Goal: Task Accomplishment & Management: Manage account settings

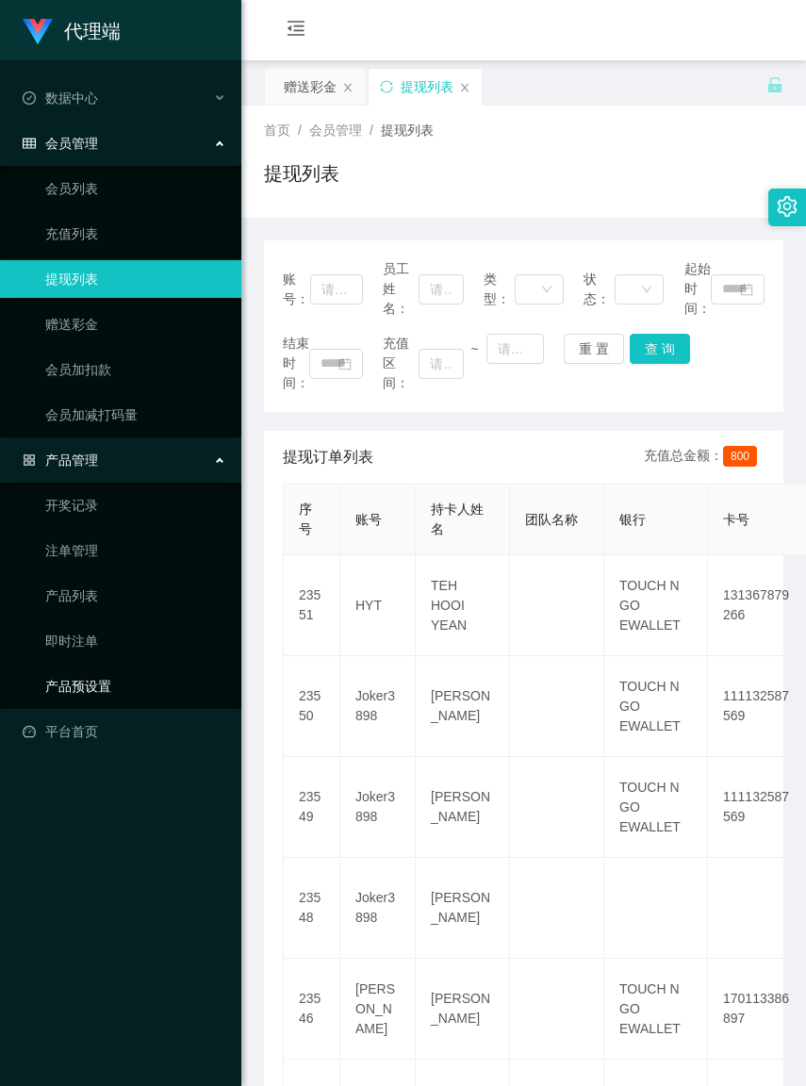
click at [99, 682] on link "产品预设置" at bounding box center [135, 687] width 181 height 38
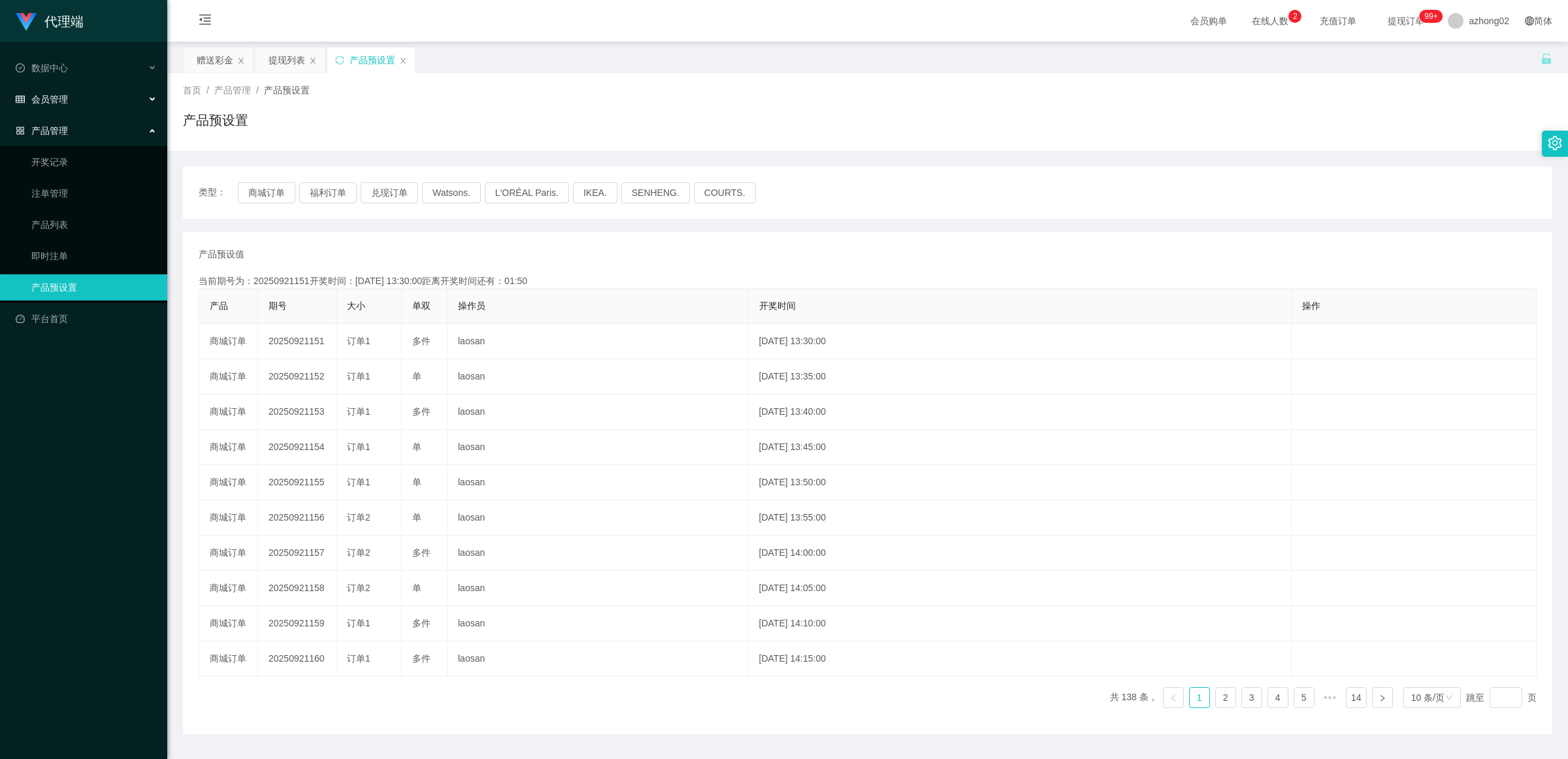
click at [57, 105] on div "会员管理" at bounding box center [83, 99] width 167 height 26
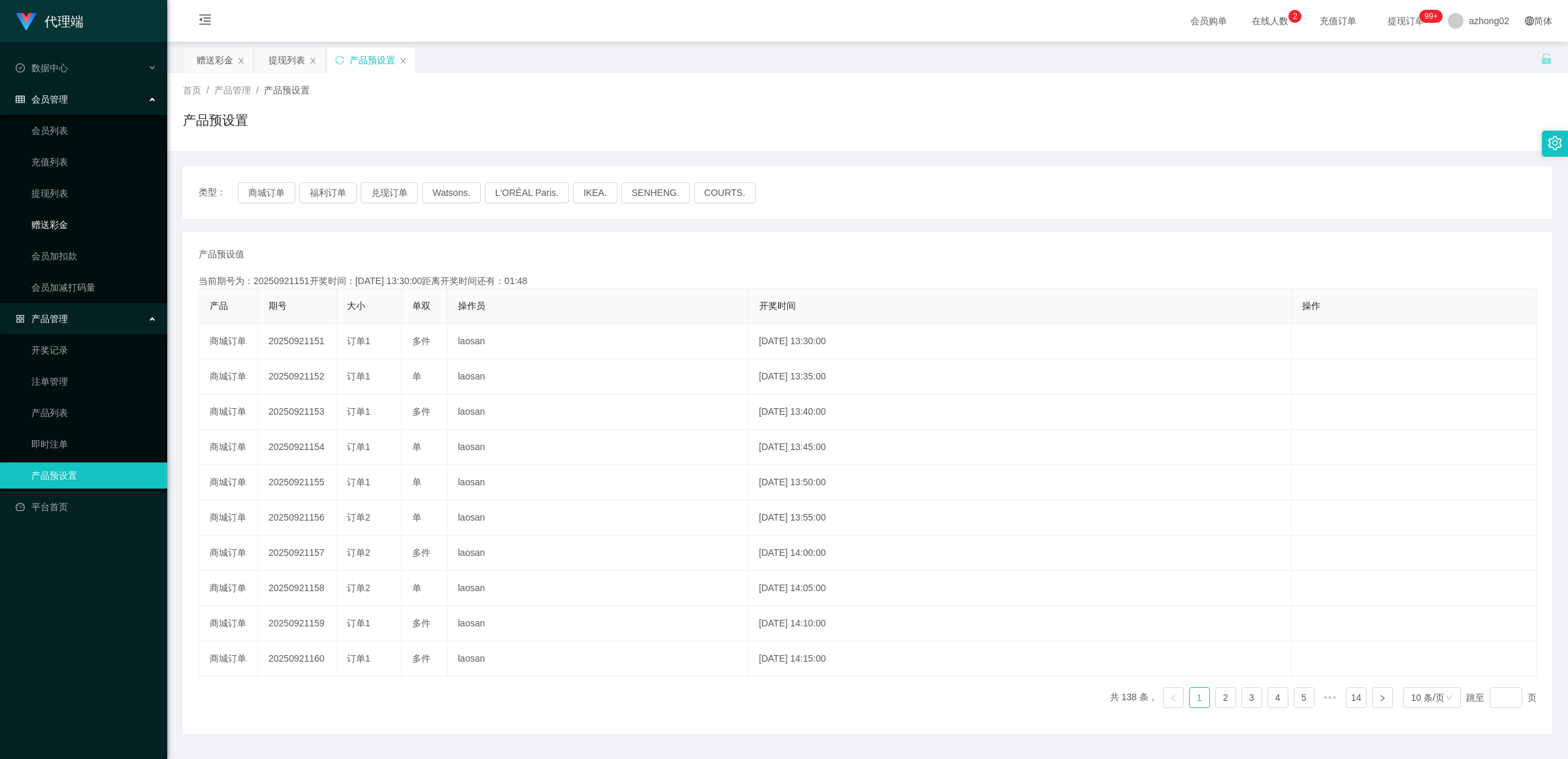
click at [83, 234] on link "赠送彩金" at bounding box center [94, 225] width 125 height 26
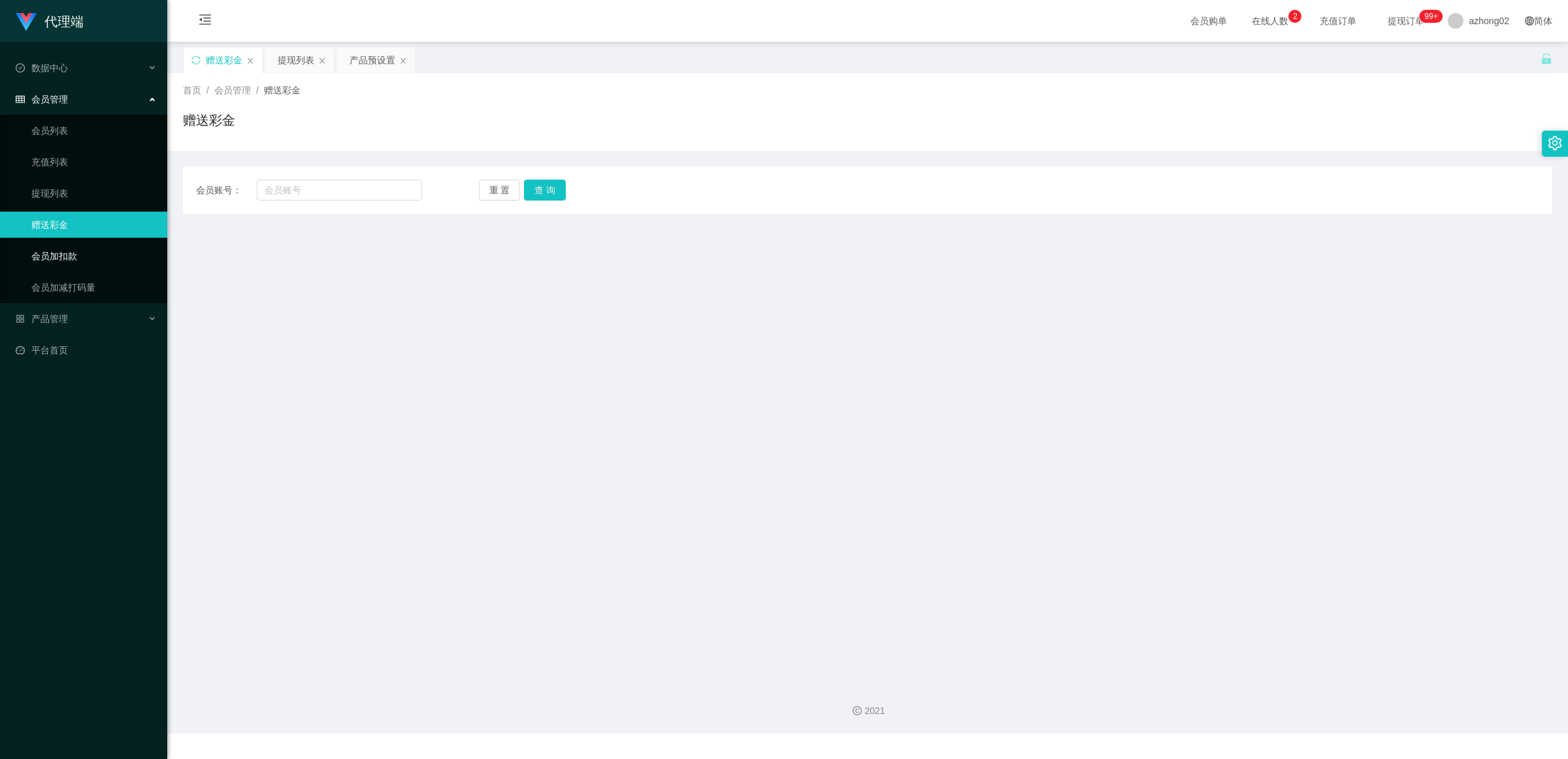
click at [78, 248] on link "会员加扣款" at bounding box center [94, 256] width 125 height 26
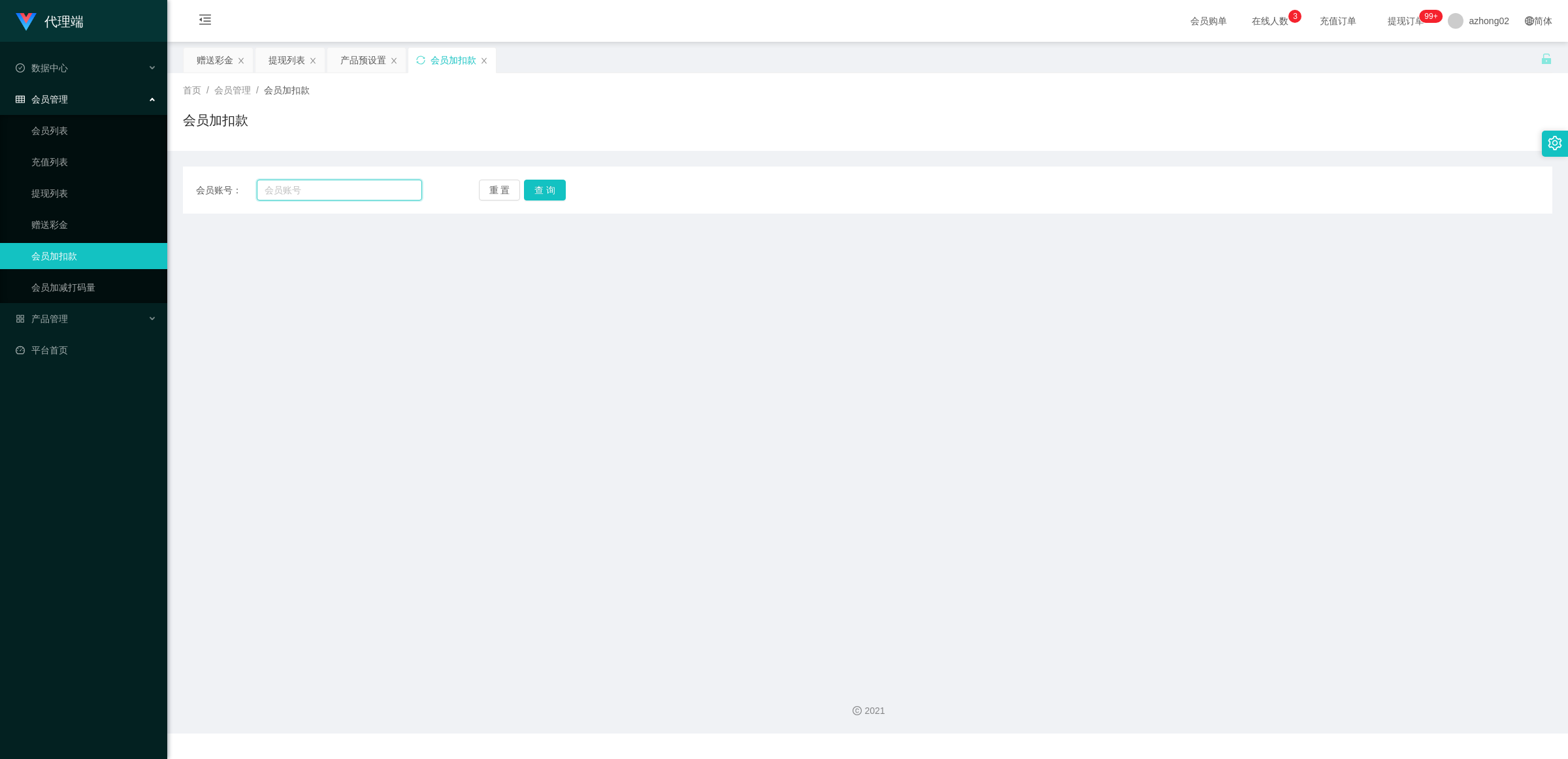
paste input "0183888457"
type input "0183888457"
click at [545, 196] on button "查 询" at bounding box center [545, 190] width 42 height 21
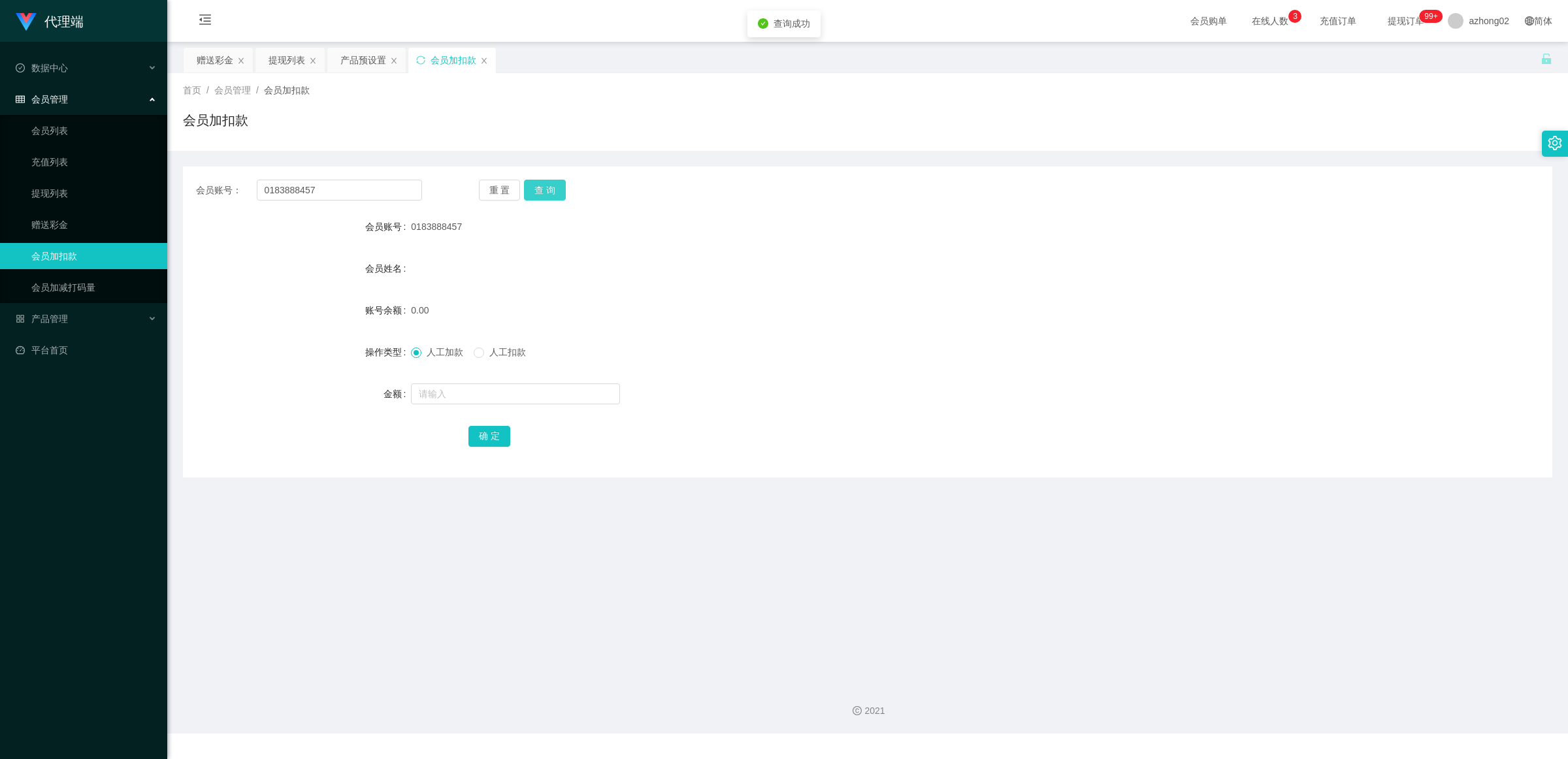
click at [545, 196] on button "查 询" at bounding box center [545, 190] width 42 height 21
click at [545, 195] on button "查 询" at bounding box center [545, 190] width 42 height 21
click at [545, 195] on div "重 置 查 询" at bounding box center [592, 190] width 226 height 21
click at [545, 195] on button "查 询" at bounding box center [545, 190] width 42 height 21
click at [545, 195] on div "重 置 查 询" at bounding box center [592, 190] width 226 height 21
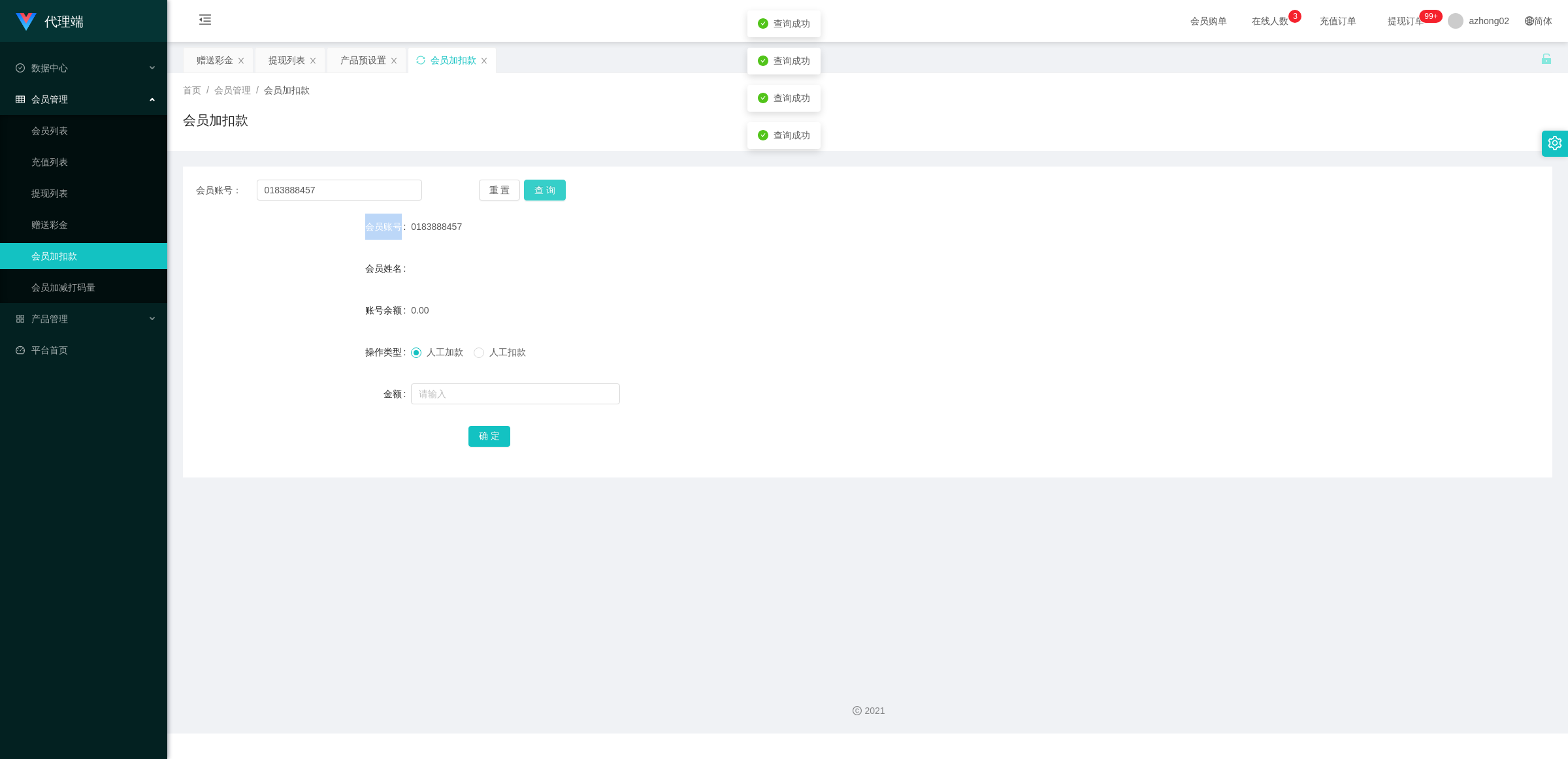
click at [545, 195] on button "查 询" at bounding box center [545, 190] width 42 height 21
click at [545, 195] on div "重 置 查 询" at bounding box center [592, 190] width 226 height 21
click at [545, 195] on button "查 询" at bounding box center [545, 190] width 42 height 21
click at [545, 195] on div "重 置 查 询" at bounding box center [592, 190] width 226 height 21
click at [545, 195] on button "查 询" at bounding box center [545, 190] width 42 height 21
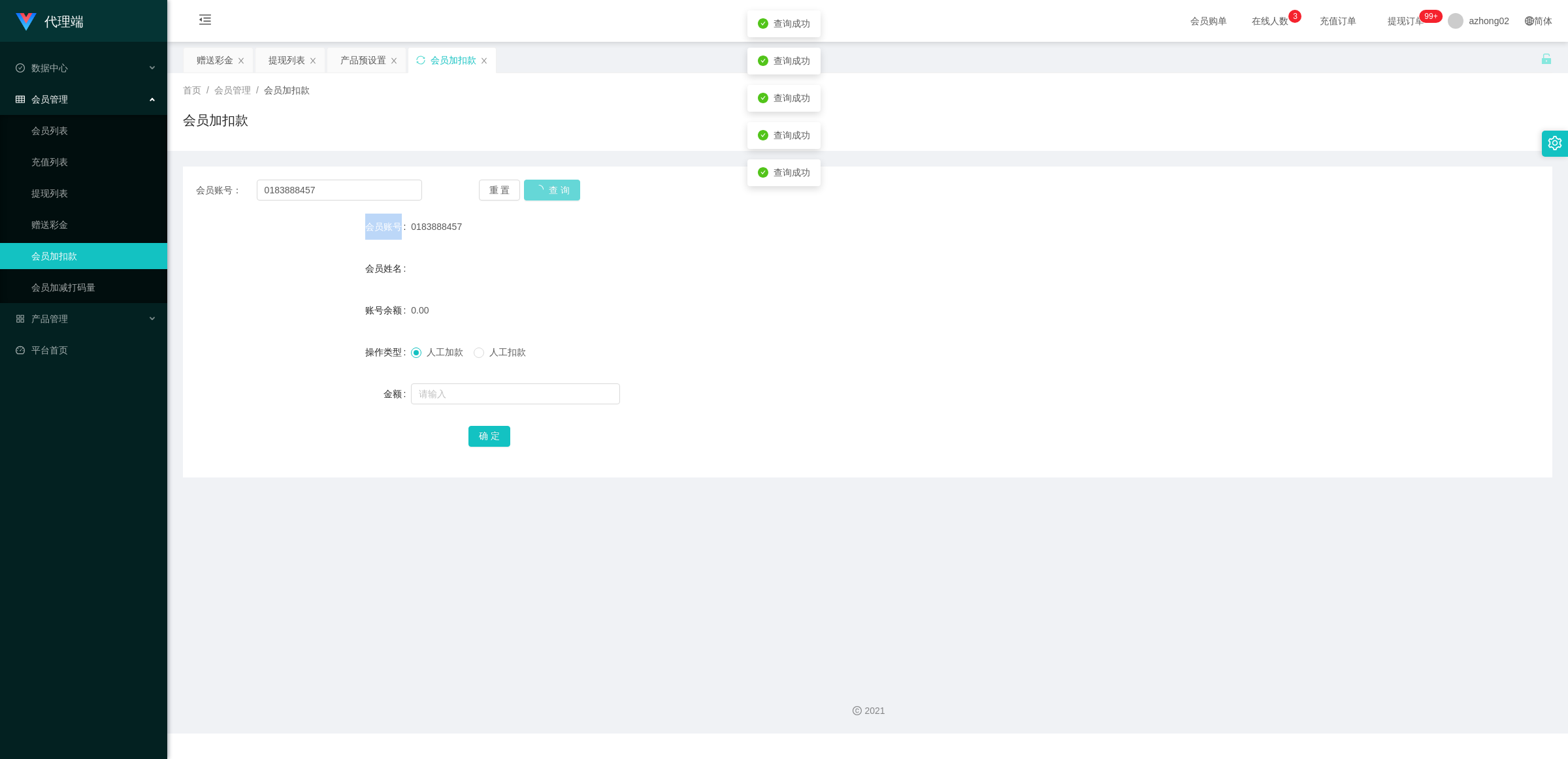
click at [545, 195] on div "重 置 查 询" at bounding box center [592, 190] width 226 height 21
click at [545, 195] on button "查 询" at bounding box center [545, 190] width 42 height 21
click at [545, 195] on div "重 置 查 询" at bounding box center [592, 190] width 226 height 21
click at [545, 195] on button "查 询" at bounding box center [545, 190] width 42 height 21
click at [545, 195] on div "重 置 查 询" at bounding box center [592, 190] width 226 height 21
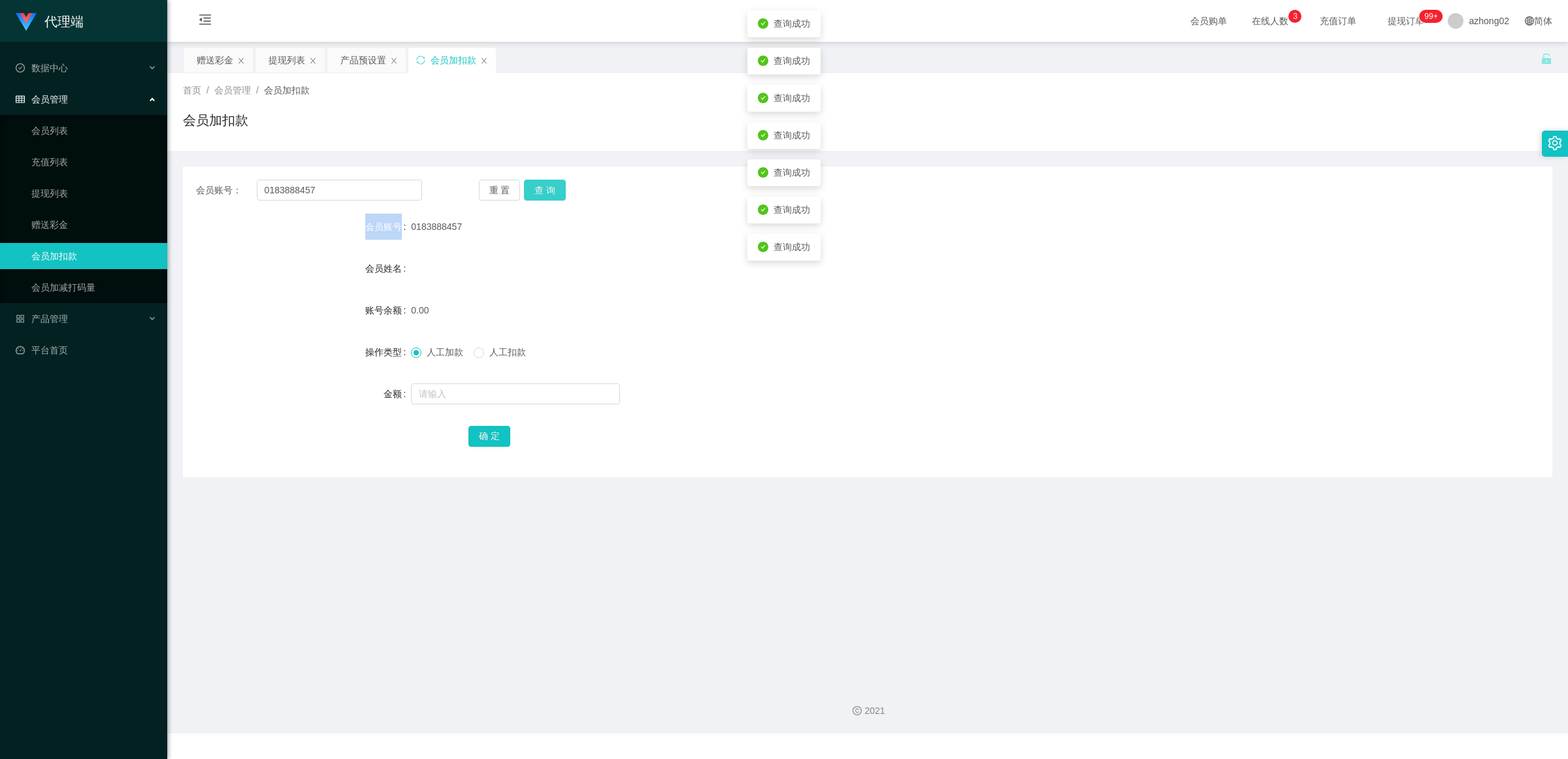
click at [545, 195] on button "查 询" at bounding box center [545, 190] width 42 height 21
click at [545, 195] on div "重 置 查 询" at bounding box center [592, 190] width 226 height 21
click at [545, 195] on button "查 询" at bounding box center [552, 190] width 56 height 21
click at [545, 195] on div "重 置 查 询" at bounding box center [592, 190] width 226 height 21
click at [545, 195] on button "查 询" at bounding box center [545, 190] width 42 height 21
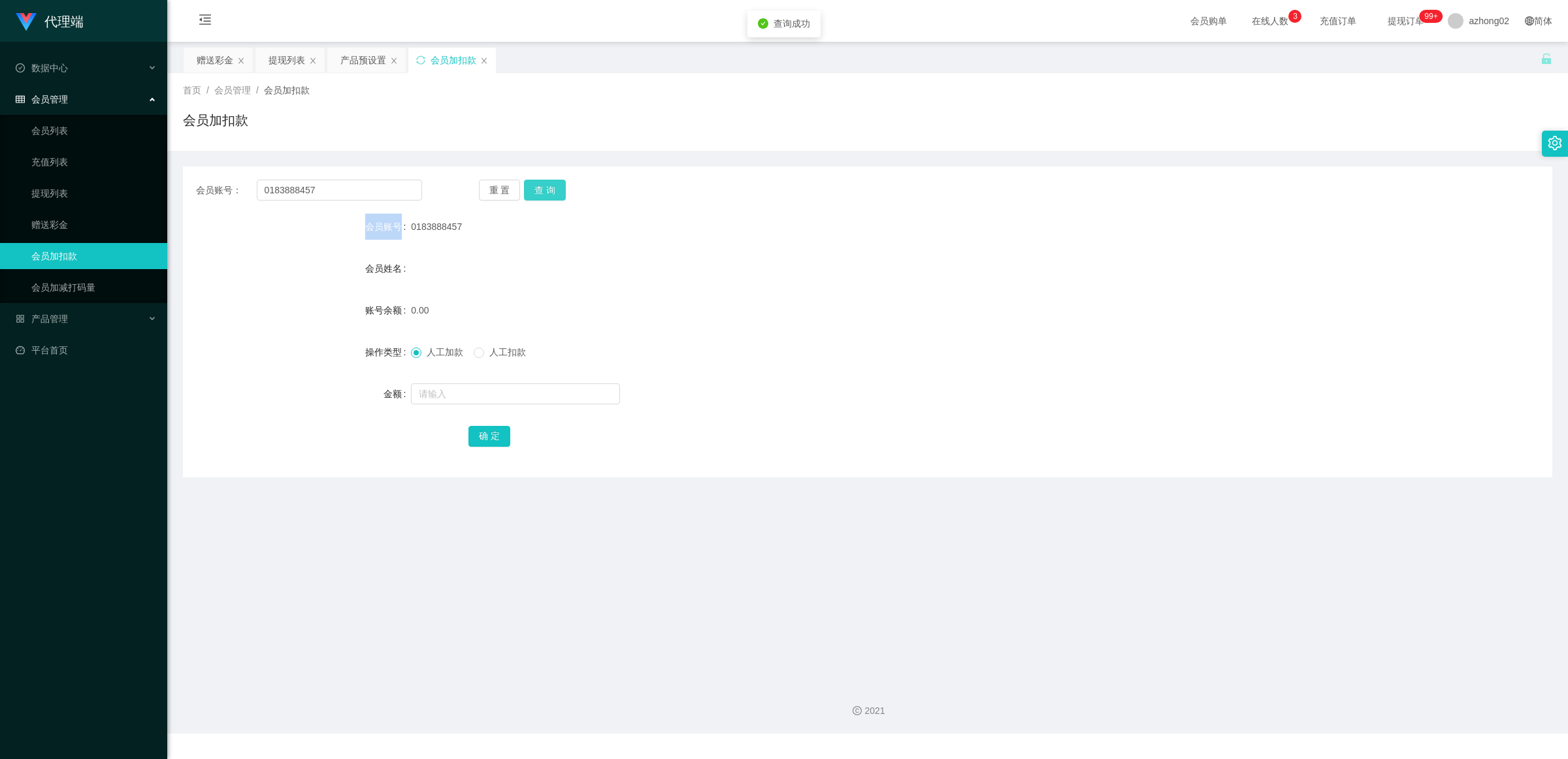
click at [530, 197] on button "查 询" at bounding box center [545, 190] width 42 height 21
click at [532, 195] on button "查 询" at bounding box center [545, 190] width 42 height 21
click at [532, 195] on div "重 置 查 询" at bounding box center [592, 190] width 226 height 21
click at [532, 195] on button "查 询" at bounding box center [545, 190] width 42 height 21
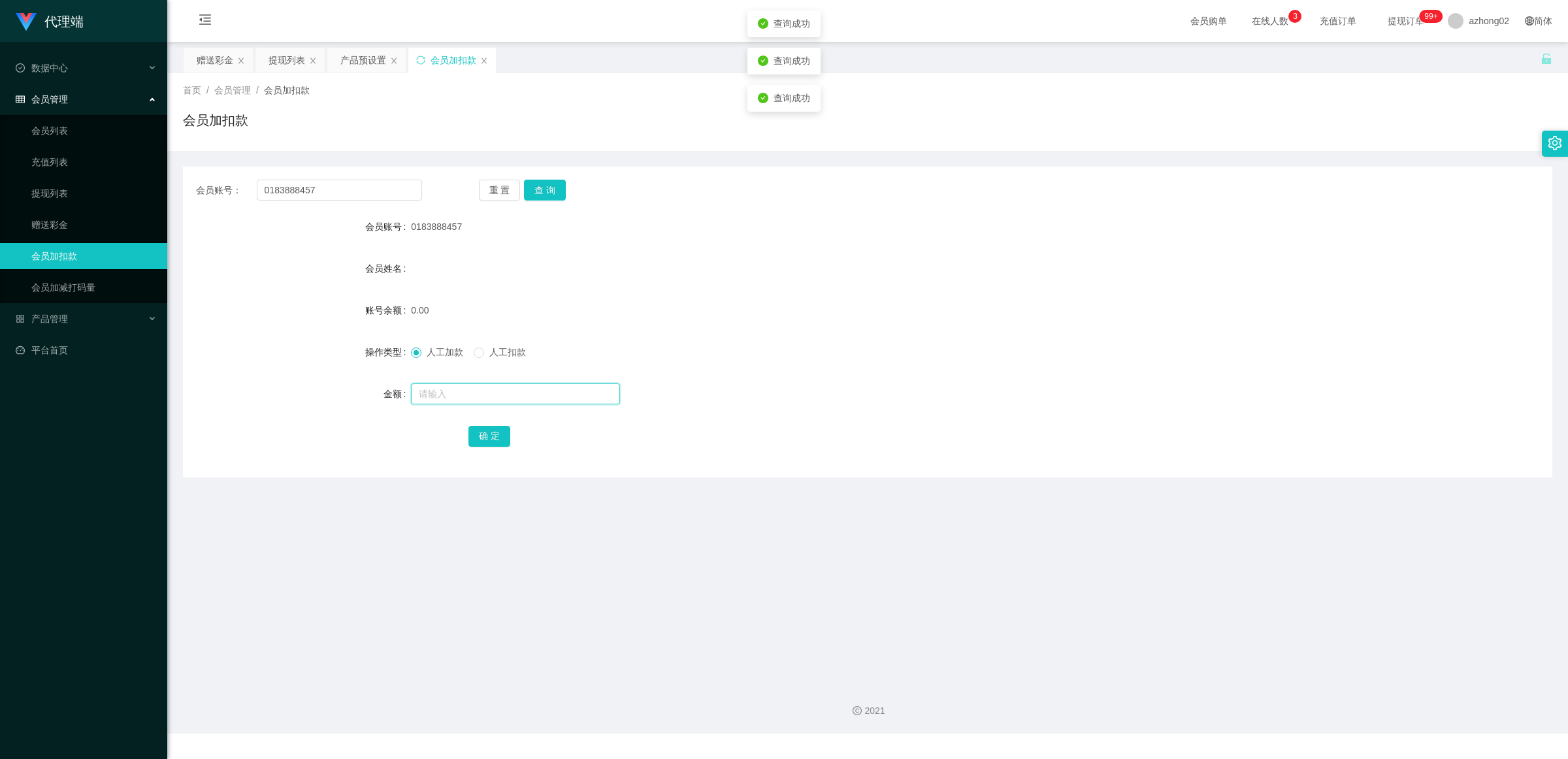
click at [461, 393] on input "text" at bounding box center [516, 393] width 209 height 21
type input "60"
click at [488, 452] on div "会员账号： 0183888457 重 置 查 询 会员账号 0183888457 会员姓名 账号余额 0.00 操作类型 人工加款 人工扣款 金额 60 确 定" at bounding box center [867, 321] width 1369 height 311
click at [491, 431] on button "确 定" at bounding box center [489, 436] width 42 height 21
click at [558, 328] on form "会员账号 0183888457 会员姓名 账号余额 60.00 操作类型 人工加款 人工扣款 金额 确 定" at bounding box center [867, 330] width 1369 height 235
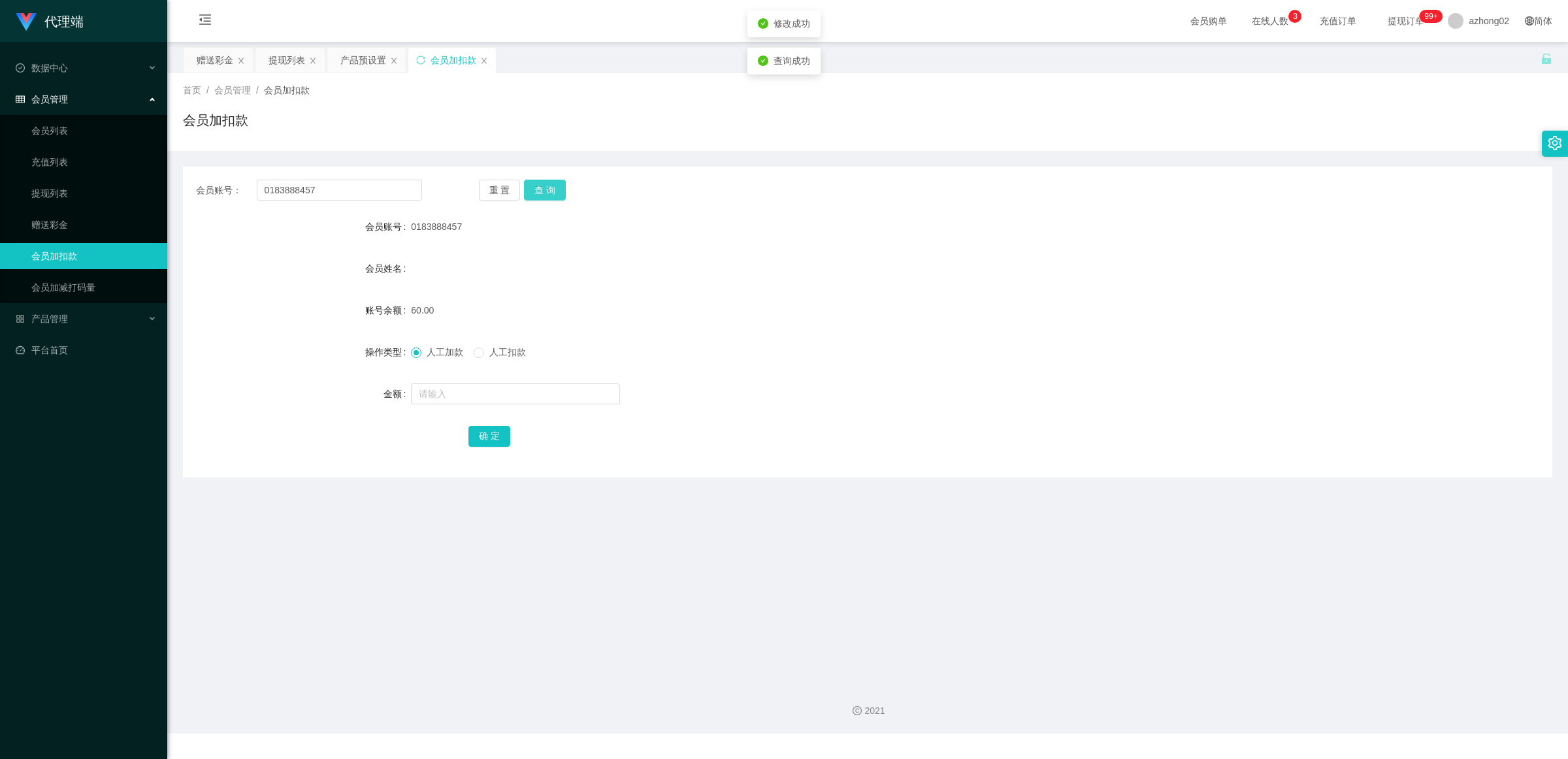
click at [531, 193] on button "查 询" at bounding box center [545, 190] width 42 height 21
click at [531, 190] on button "查 询" at bounding box center [545, 190] width 42 height 21
click at [531, 190] on div "重 置 查 询" at bounding box center [592, 190] width 226 height 21
click at [531, 190] on button "查 询" at bounding box center [545, 190] width 42 height 21
click at [531, 190] on div "重 置 查 询" at bounding box center [592, 190] width 226 height 21
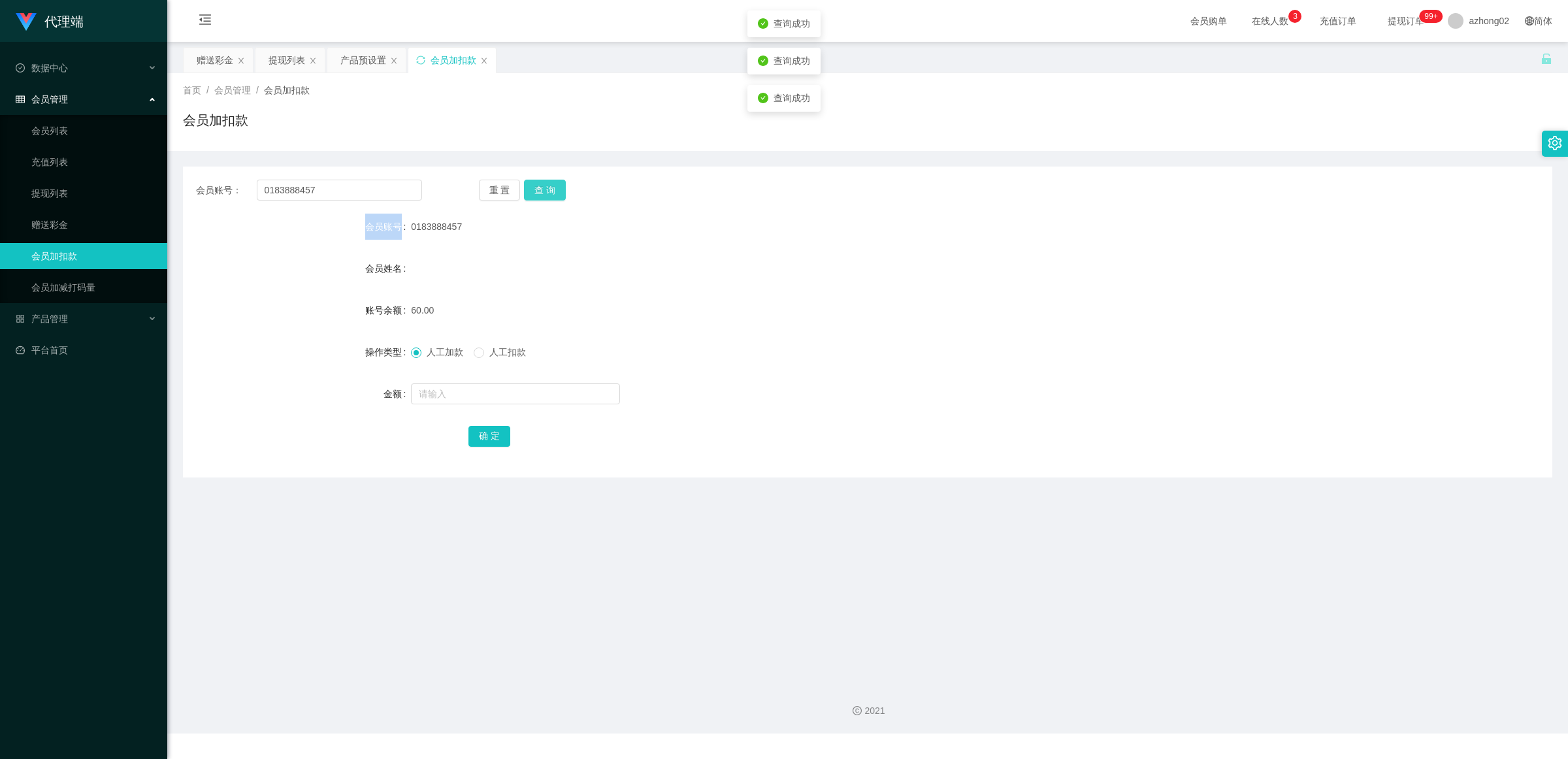
click at [531, 190] on button "查 询" at bounding box center [545, 190] width 42 height 21
click at [474, 395] on input "text" at bounding box center [516, 393] width 209 height 21
type input "60"
click at [487, 431] on button "确 定" at bounding box center [489, 436] width 42 height 21
click at [509, 187] on button "重 置" at bounding box center [500, 190] width 42 height 21
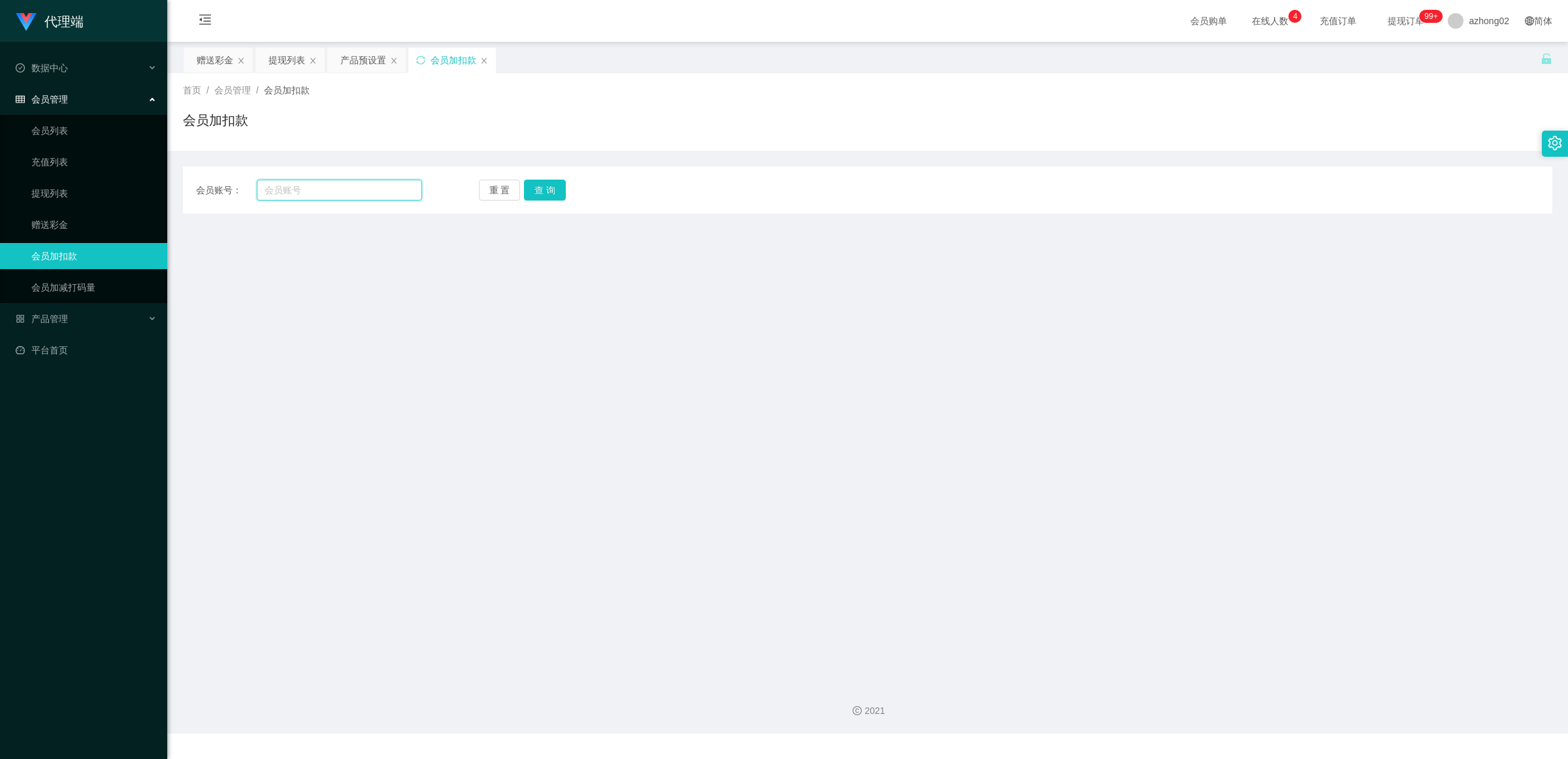
paste input "0183888457"
type input "0183888457"
click at [547, 187] on button "查 询" at bounding box center [545, 190] width 42 height 21
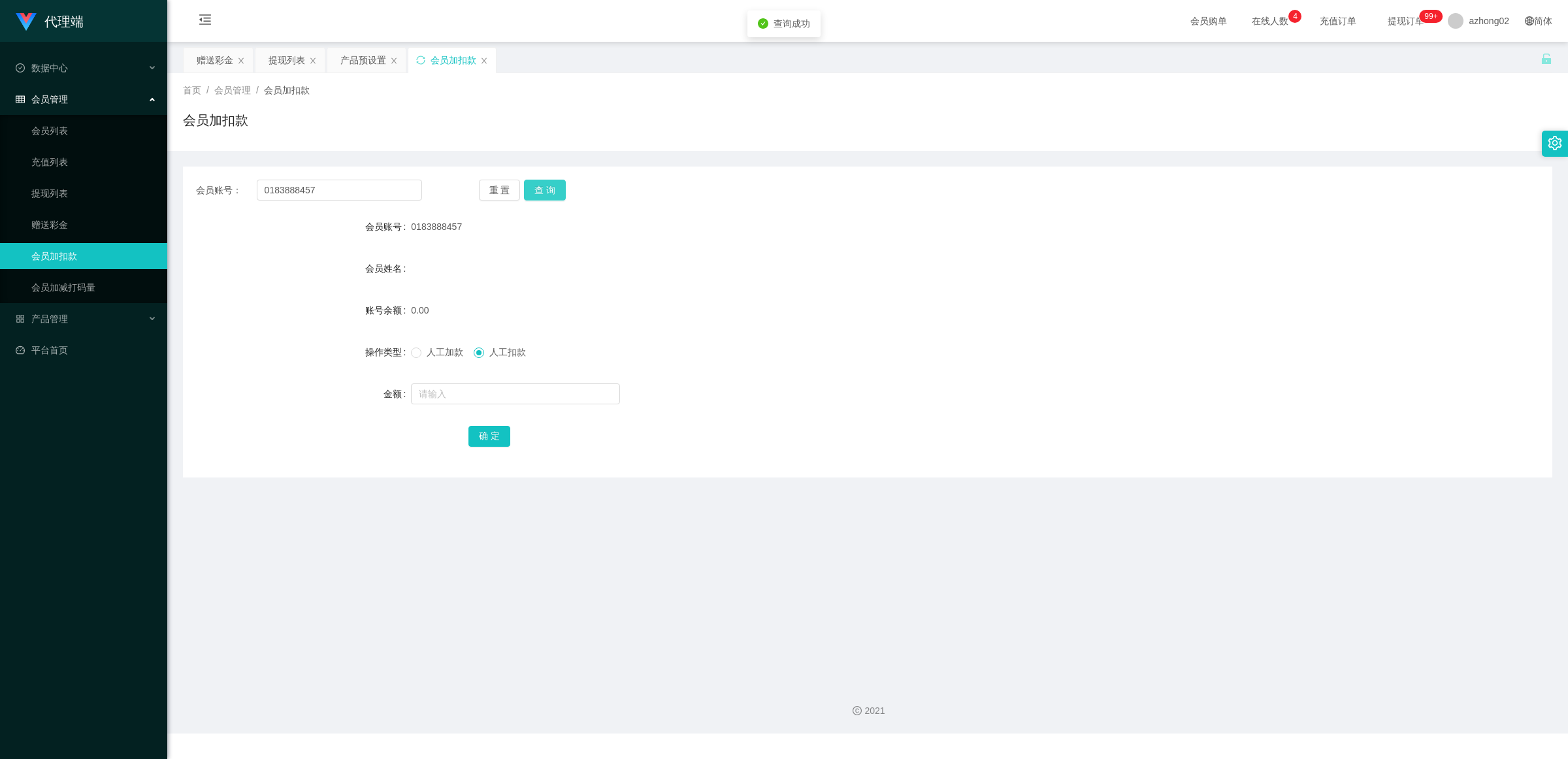
click at [547, 186] on button "查 询" at bounding box center [545, 190] width 42 height 21
click at [549, 184] on button "查 询" at bounding box center [545, 190] width 42 height 21
click at [549, 181] on button "查 询" at bounding box center [545, 190] width 42 height 21
click at [549, 181] on button "查 询" at bounding box center [552, 190] width 56 height 21
click at [549, 181] on div "重 置 查 询" at bounding box center [592, 190] width 226 height 21
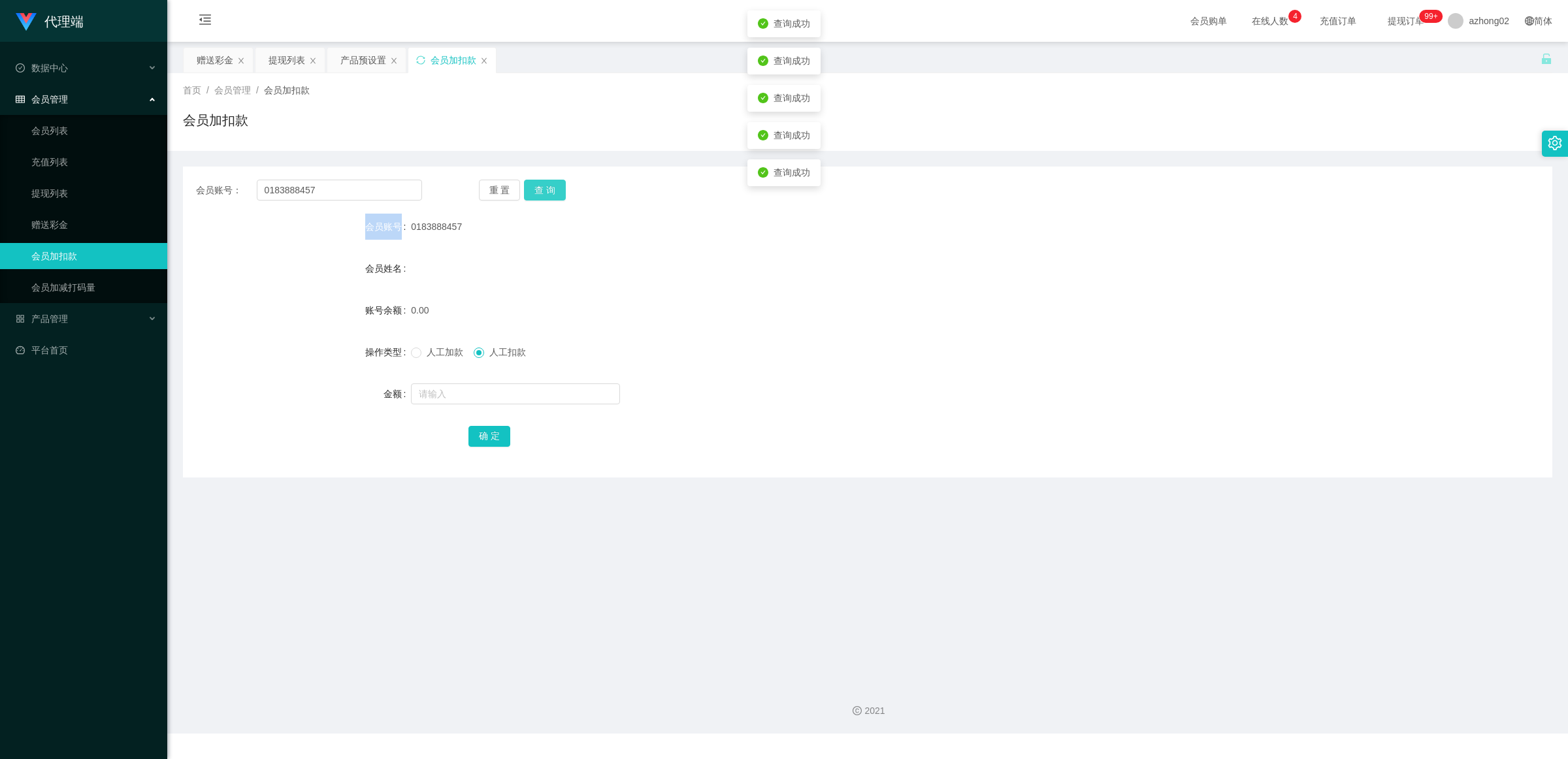
click at [549, 181] on button "查 询" at bounding box center [545, 190] width 42 height 21
click at [558, 148] on div "首页 / 会员管理 / 会员加扣款 / 会员加扣款" at bounding box center [867, 112] width 1401 height 78
